Goal: Go to known website: Access a specific website the user already knows

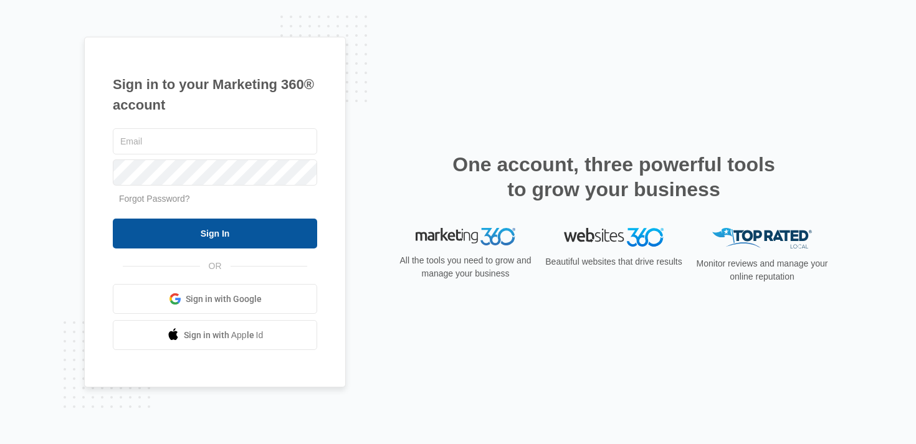
type input "[EMAIL_ADDRESS][PERSON_NAME][DOMAIN_NAME]"
click at [162, 242] on input "Sign In" at bounding box center [215, 234] width 204 height 30
